Goal: Find specific page/section: Find specific page/section

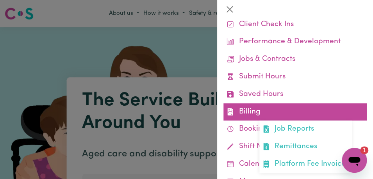
scroll to position [47, 0]
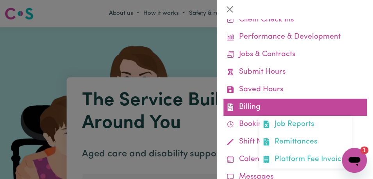
click at [300, 151] on link "Remittances" at bounding box center [305, 143] width 93 height 18
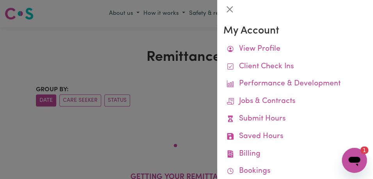
click at [301, 151] on link "Billing Job Reports Remittances Platform Fee Invoices" at bounding box center [294, 155] width 143 height 18
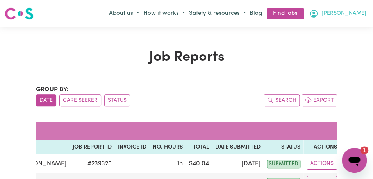
click at [360, 12] on span "[PERSON_NAME]" at bounding box center [344, 13] width 45 height 9
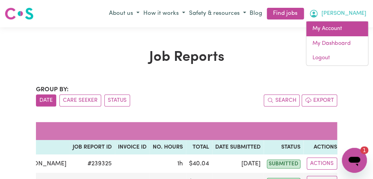
click at [351, 36] on link "My Account" at bounding box center [337, 28] width 62 height 15
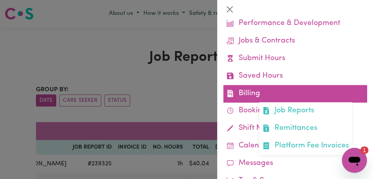
scroll to position [61, 0]
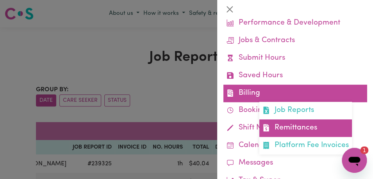
click at [300, 126] on link "Remittances" at bounding box center [305, 129] width 93 height 18
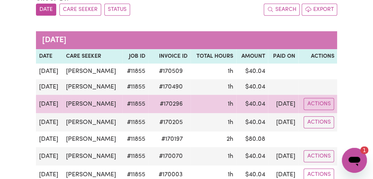
scroll to position [85, 0]
